Goal: Task Accomplishment & Management: Manage account settings

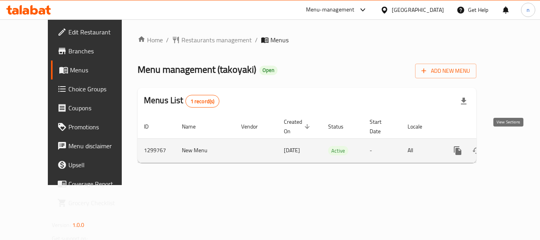
click at [511, 147] on icon "enhanced table" at bounding box center [514, 150] width 7 height 7
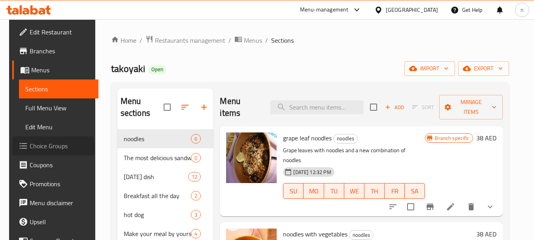
click at [43, 148] on span "Choice Groups" at bounding box center [61, 145] width 63 height 9
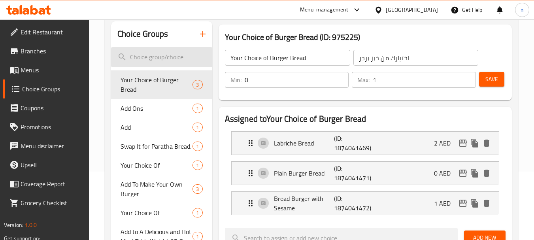
scroll to position [79, 0]
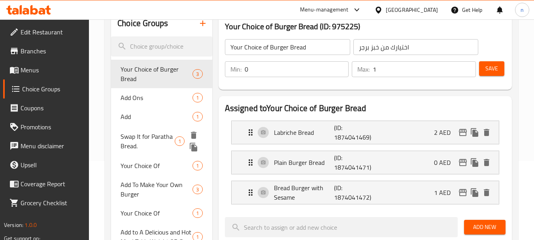
click at [151, 135] on span "Swap It for Paratha Bread." at bounding box center [148, 141] width 54 height 19
type input "Swap It for Paratha Bread."
type input "بدلها بخبز البراتا"
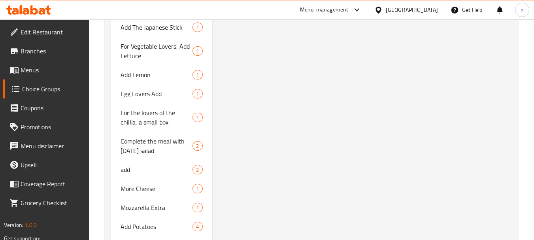
scroll to position [498, 0]
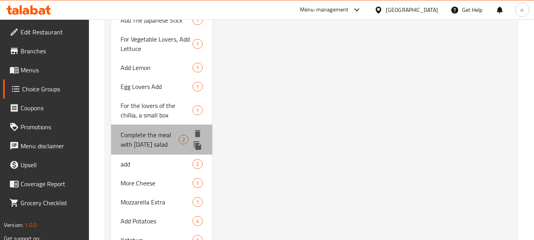
click at [146, 141] on span "Complete the meal with [DATE] salad" at bounding box center [150, 139] width 58 height 19
type input "Complete the meal with [DATE] salad"
type input "كمل الوجبه ب سلطة اليوم"
type input "2"
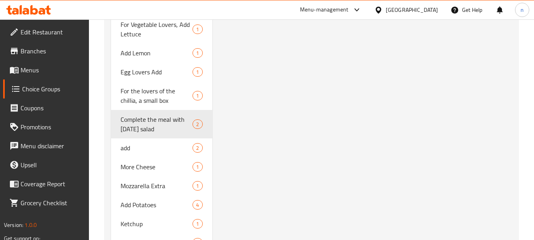
scroll to position [538, 0]
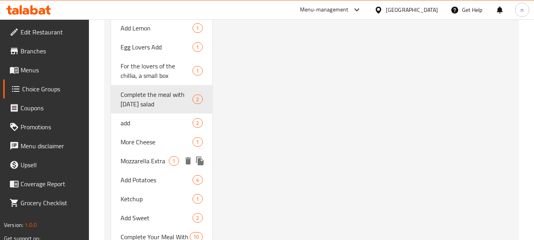
click at [156, 166] on span "Mozzarella Extra" at bounding box center [145, 160] width 48 height 9
type input "Mozzarella Extra"
type input "موزاريلا إكسترا"
type input "1"
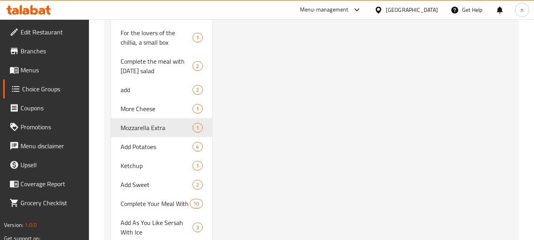
scroll to position [617, 0]
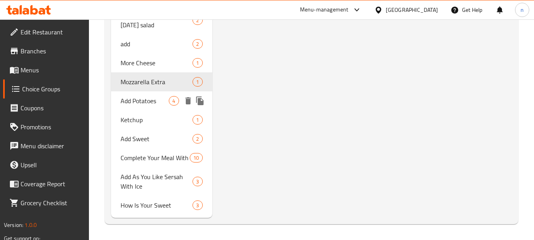
click at [141, 104] on span "Add Potatoes" at bounding box center [145, 100] width 48 height 9
type input "Add Potatoes"
type input "أضف بطاطس"
type input "4"
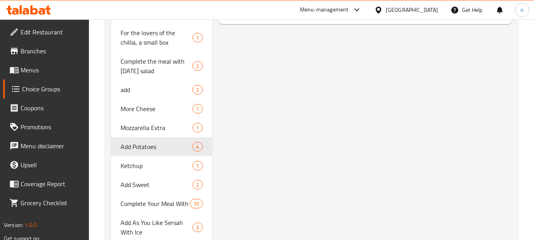
scroll to position [498, 0]
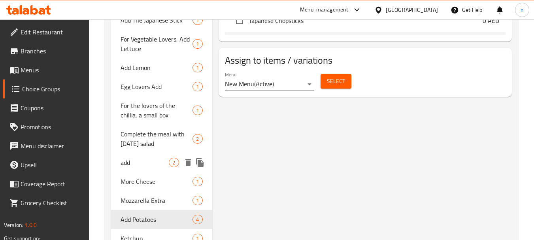
click at [149, 164] on span "add" at bounding box center [145, 162] width 48 height 9
type input "add"
type input "أضف"
type input "2"
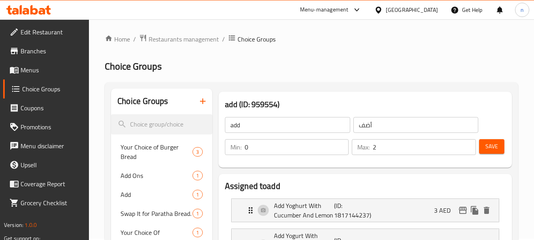
scroll to position [0, 0]
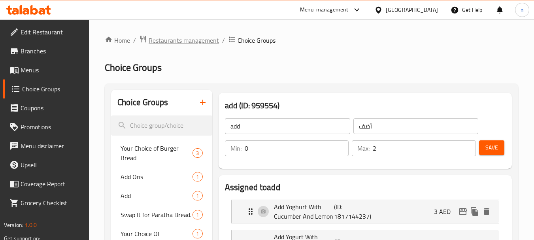
click at [172, 37] on span "Restaurants management" at bounding box center [184, 40] width 70 height 9
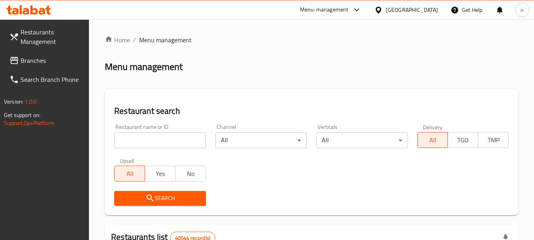
click at [396, 11] on div "[GEOGRAPHIC_DATA]" at bounding box center [412, 10] width 52 height 9
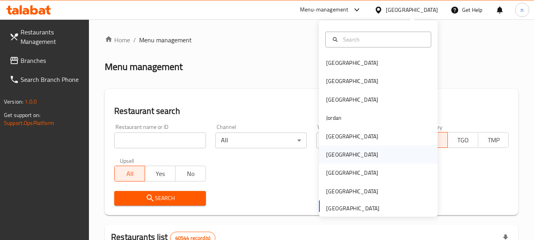
click at [335, 156] on div "[GEOGRAPHIC_DATA]" at bounding box center [352, 155] width 65 height 18
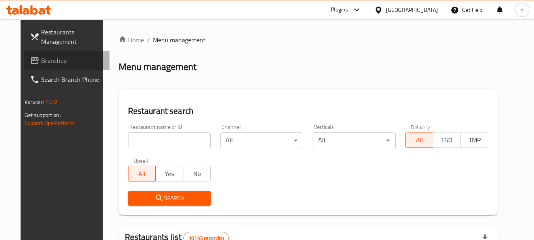
click at [42, 61] on span "Branches" at bounding box center [72, 60] width 63 height 9
